Goal: Task Accomplishment & Management: Manage account settings

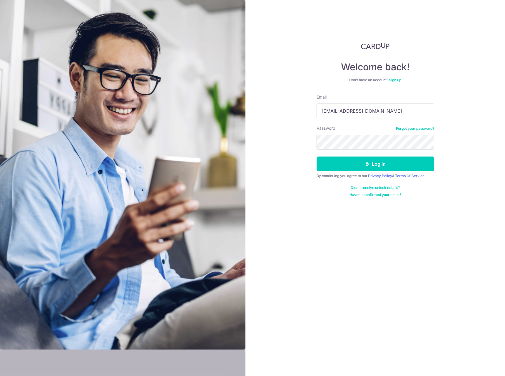
drag, startPoint x: 348, startPoint y: 110, endPoint x: 251, endPoint y: 110, distance: 97.0
click at [256, 108] on div "Welcome back! Don’t have an account? Sign up Email [EMAIL_ADDRESS][DOMAIN_NAME]…" at bounding box center [376, 188] width 260 height 376
type input "[EMAIL_ADDRESS][DOMAIN_NAME]"
click at [297, 138] on div "Welcome back! Don’t have an account? Sign up Email [EMAIL_ADDRESS][DOMAIN_NAME]…" at bounding box center [376, 188] width 260 height 376
click at [425, 163] on button "Log in" at bounding box center [376, 163] width 118 height 15
